Goal: Task Accomplishment & Management: Manage account settings

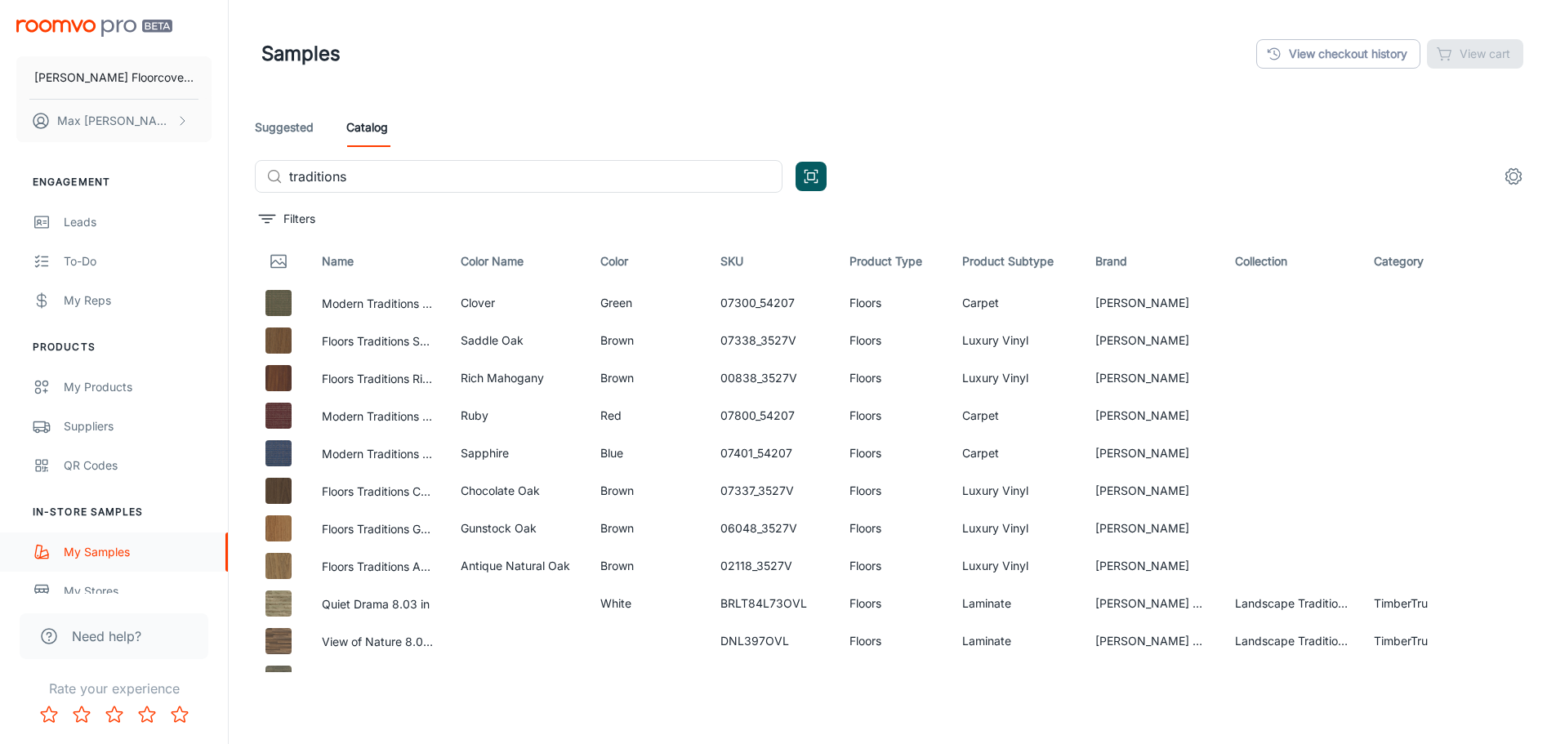
click at [72, 559] on div "My Samples" at bounding box center [138, 552] width 148 height 18
click at [1373, 51] on link "View checkout history" at bounding box center [1338, 53] width 164 height 29
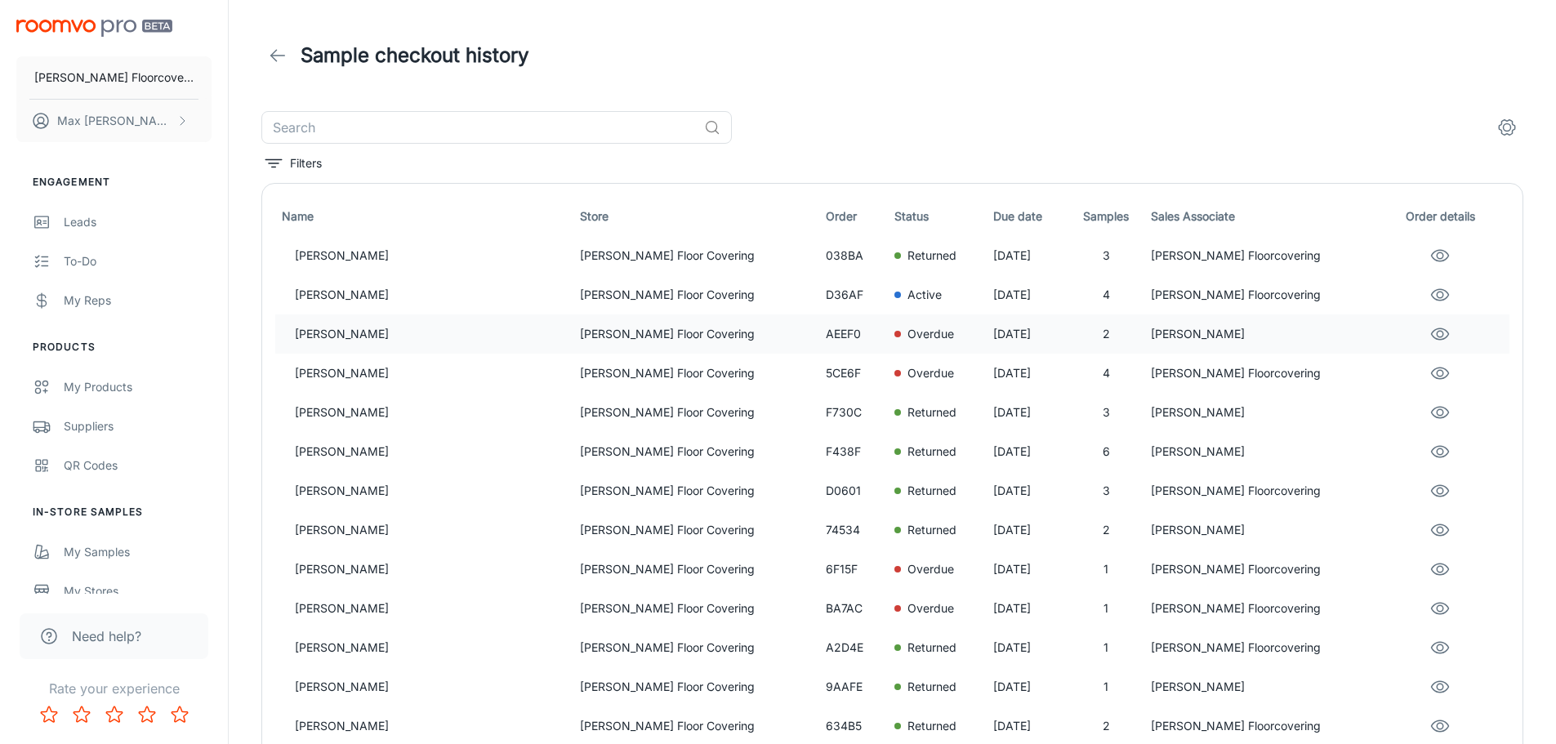
click at [580, 341] on p "[PERSON_NAME] Floor Covering" at bounding box center [696, 334] width 233 height 18
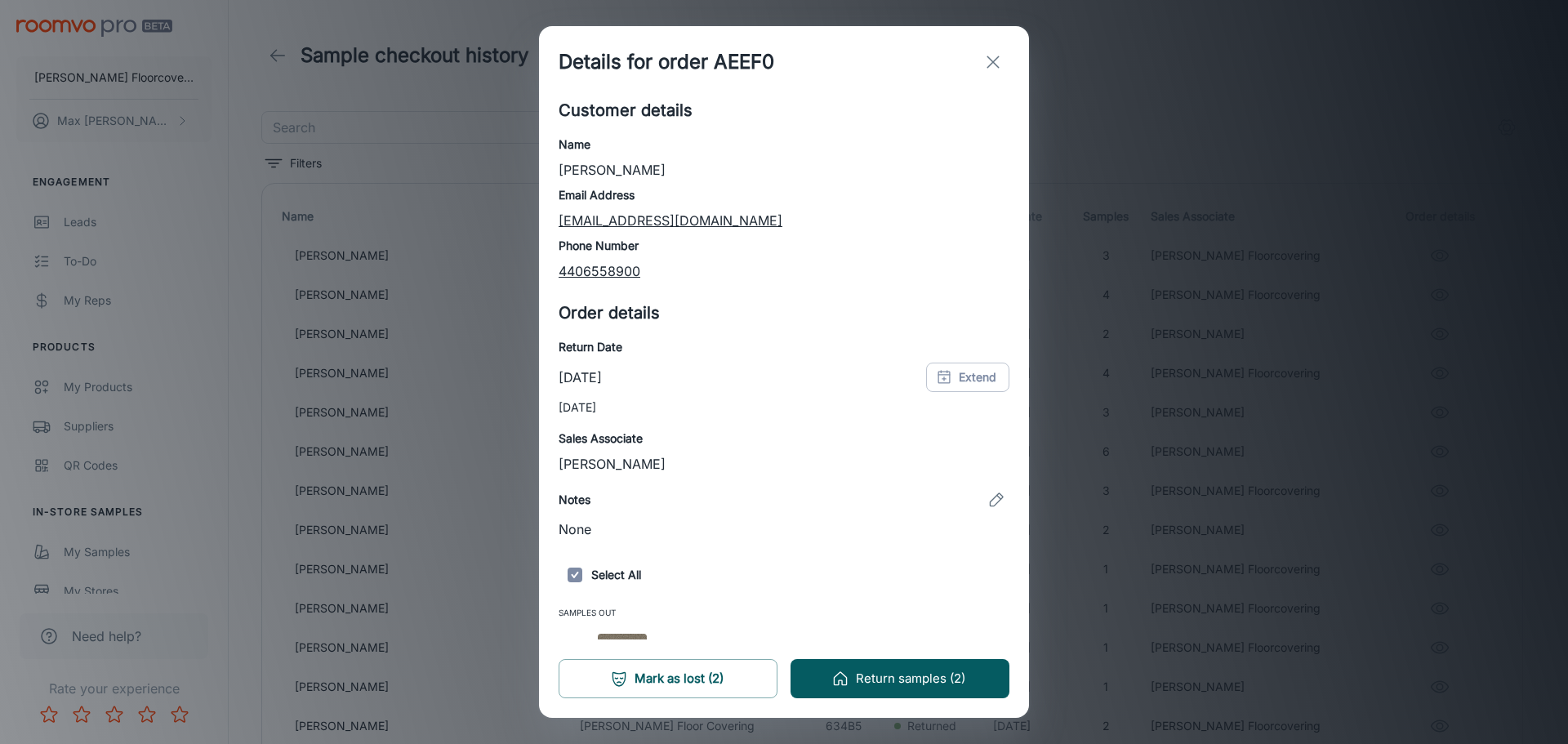
scroll to position [99, 0]
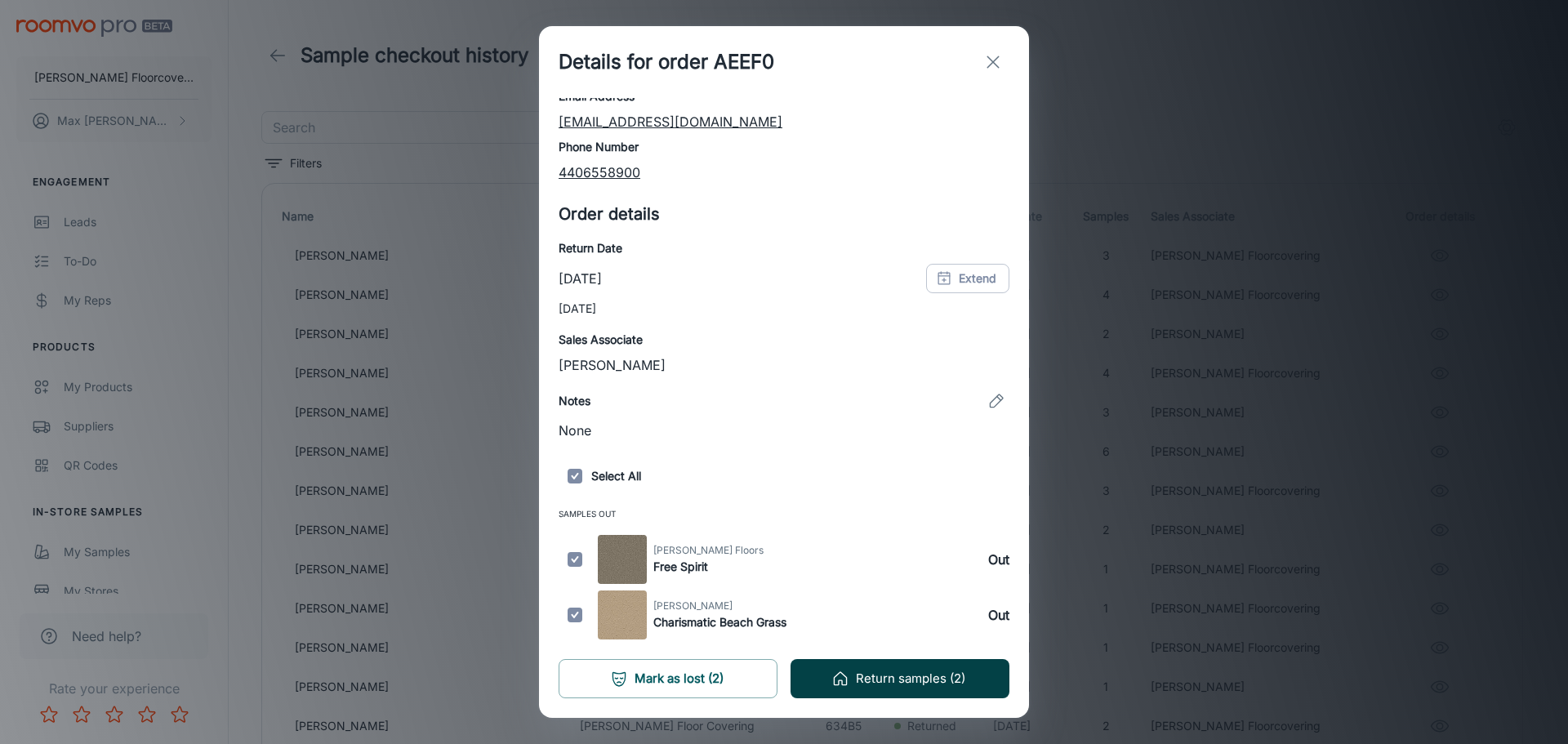
click at [877, 671] on button "Return samples (2)" at bounding box center [900, 678] width 219 height 39
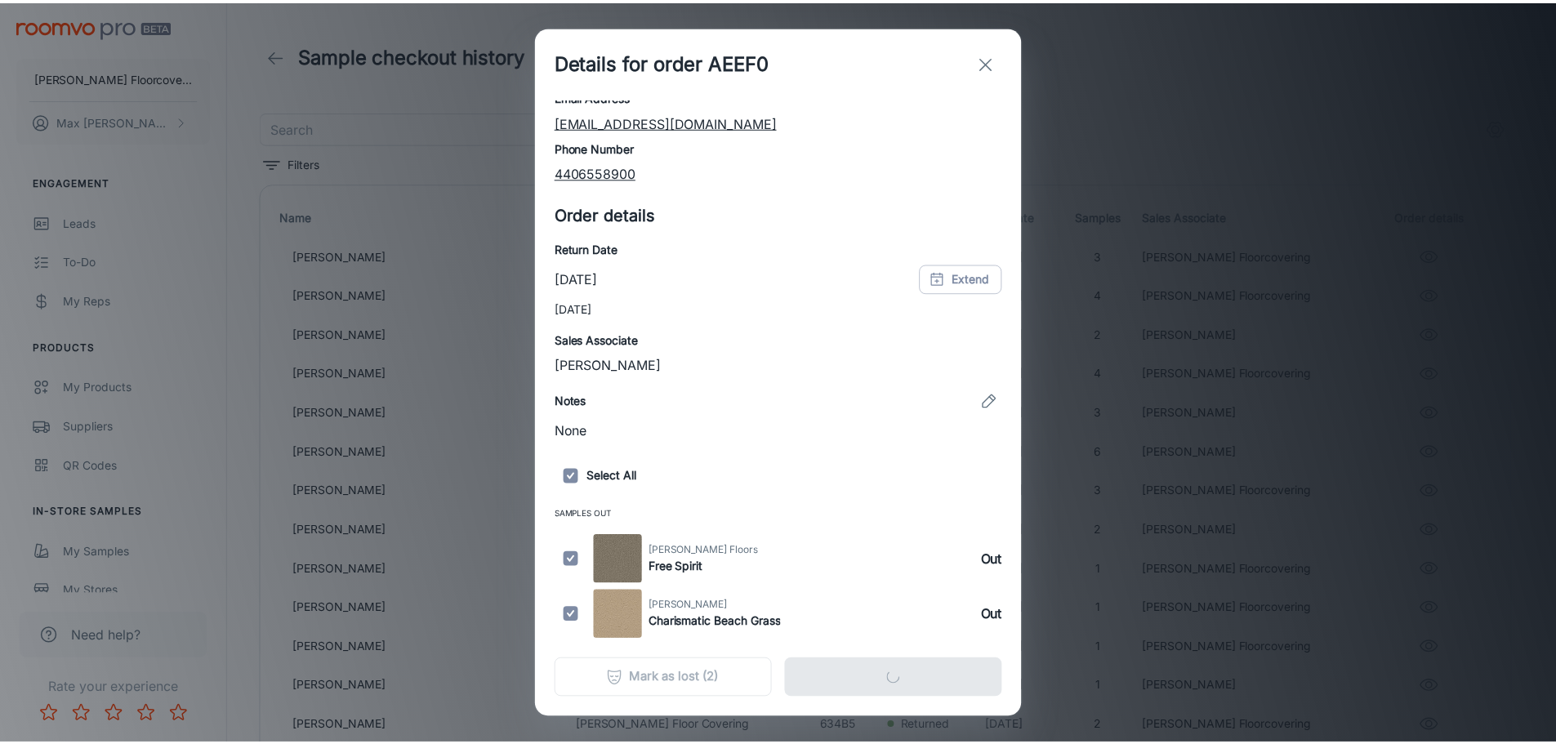
scroll to position [0, 0]
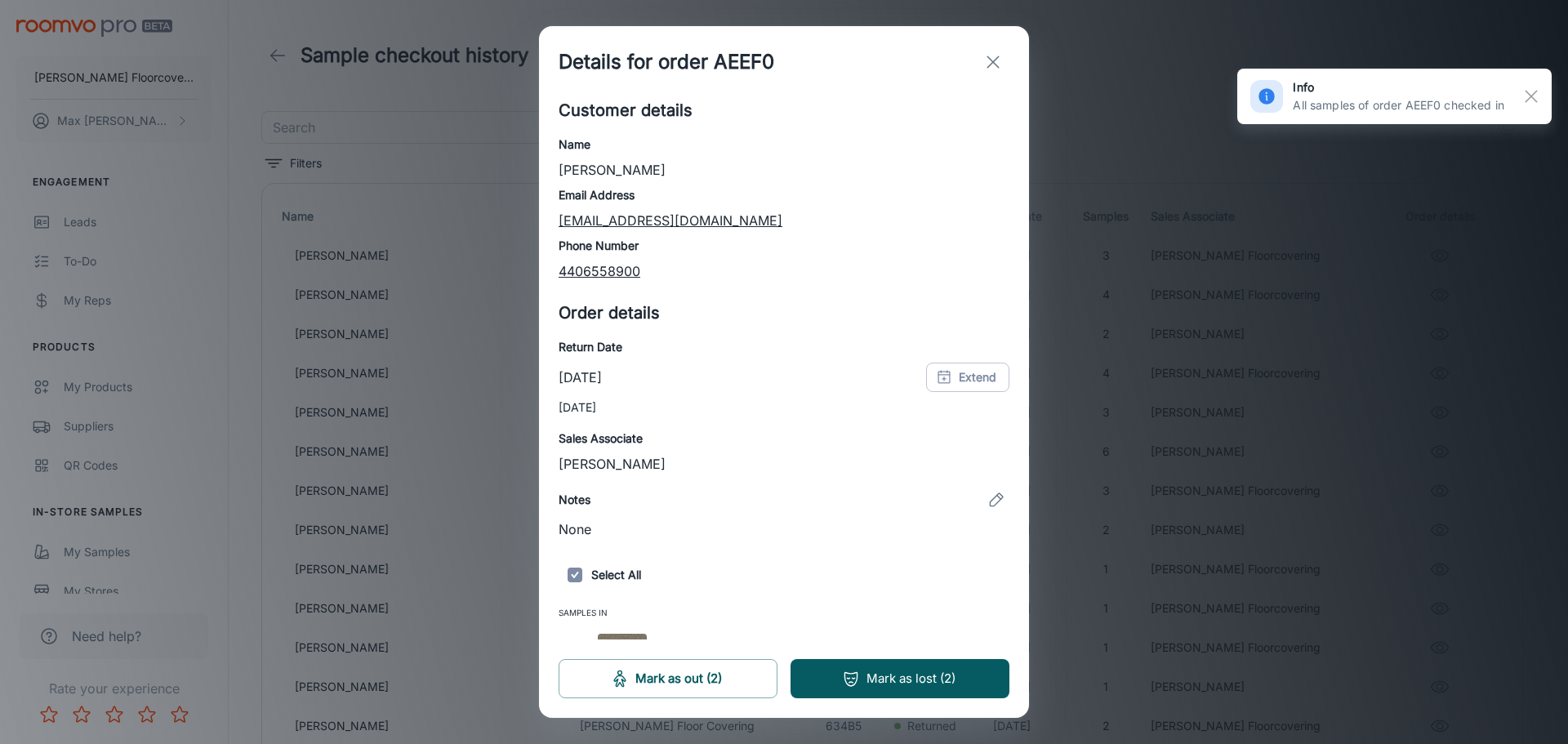
click at [990, 60] on line "exit" at bounding box center [992, 61] width 11 height 11
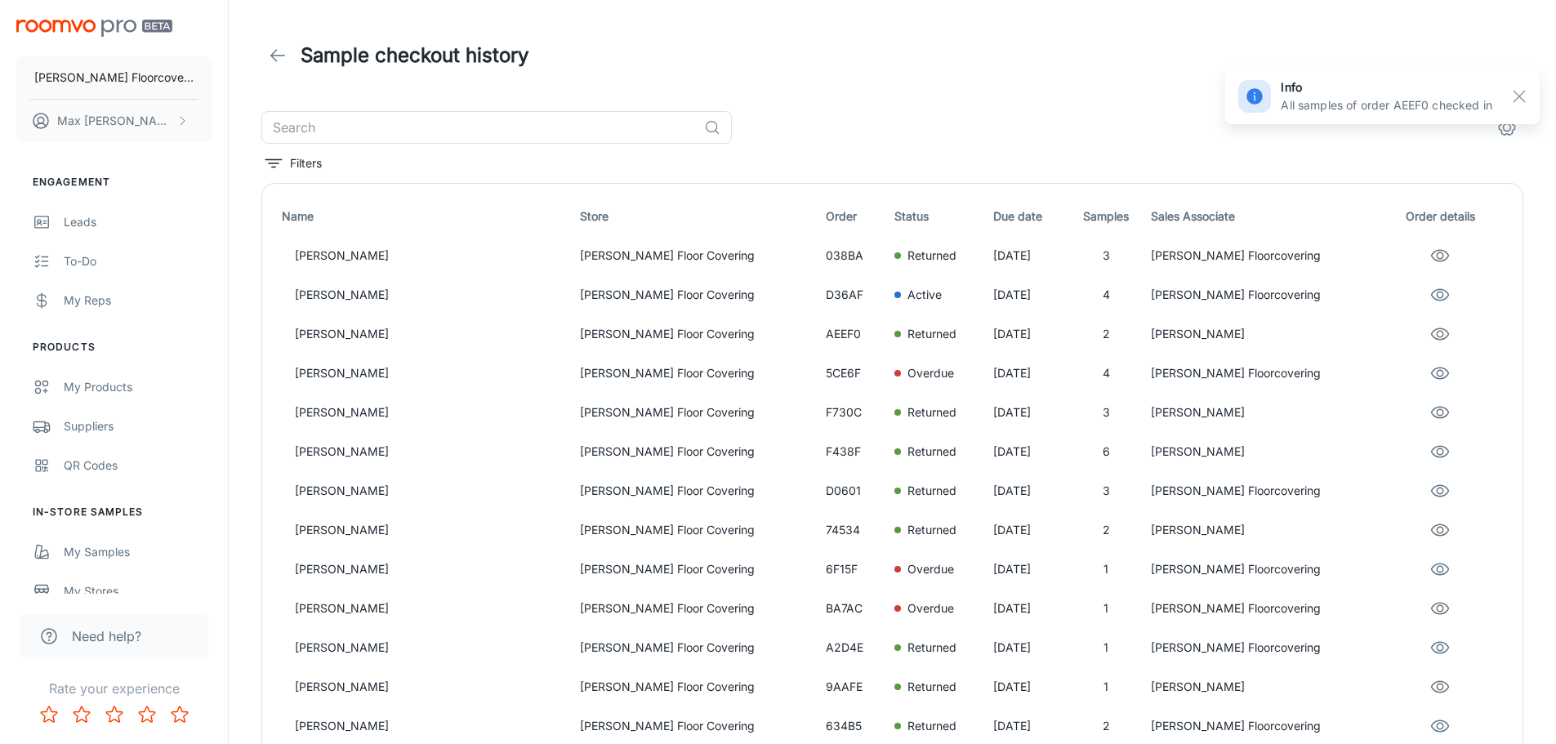
click at [1081, 57] on div "Sample checkout history" at bounding box center [892, 56] width 1262 height 46
click at [769, 34] on div "Sample checkout history" at bounding box center [892, 56] width 1262 height 46
drag, startPoint x: 873, startPoint y: 55, endPoint x: 824, endPoint y: 58, distance: 49.1
click at [872, 55] on div "Sample checkout history" at bounding box center [892, 56] width 1262 height 46
